Goal: Information Seeking & Learning: Learn about a topic

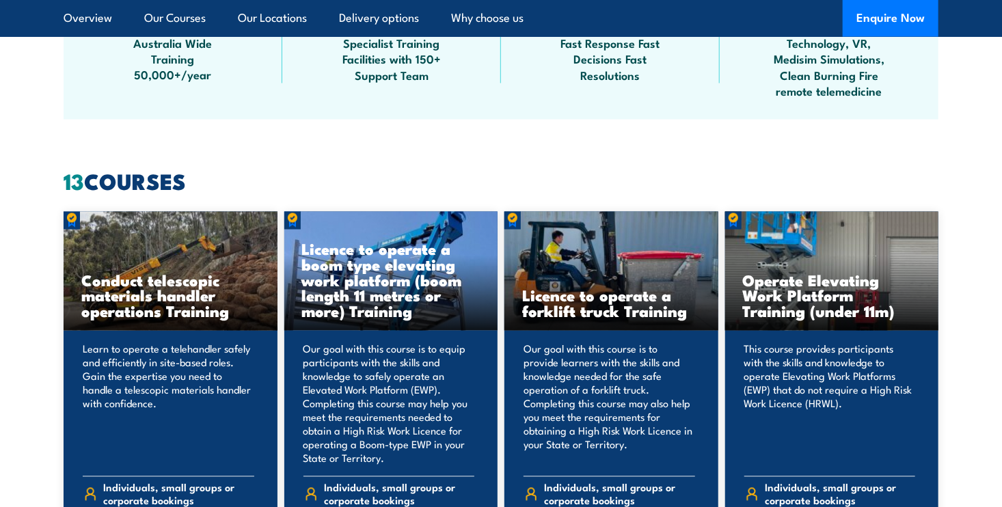
scroll to position [1025, 0]
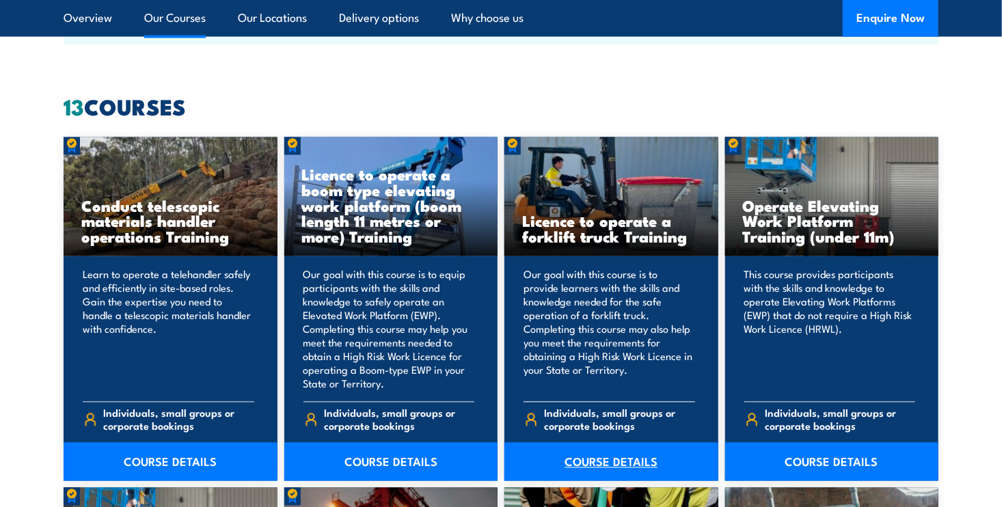
click at [594, 463] on link "COURSE DETAILS" at bounding box center [611, 462] width 214 height 38
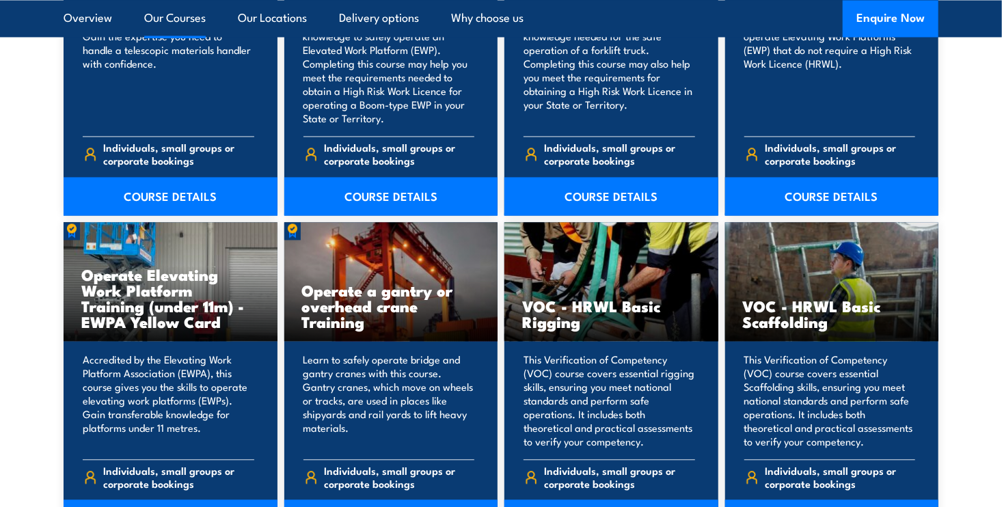
scroll to position [1298, 0]
